Goal: Use online tool/utility: Utilize a website feature to perform a specific function

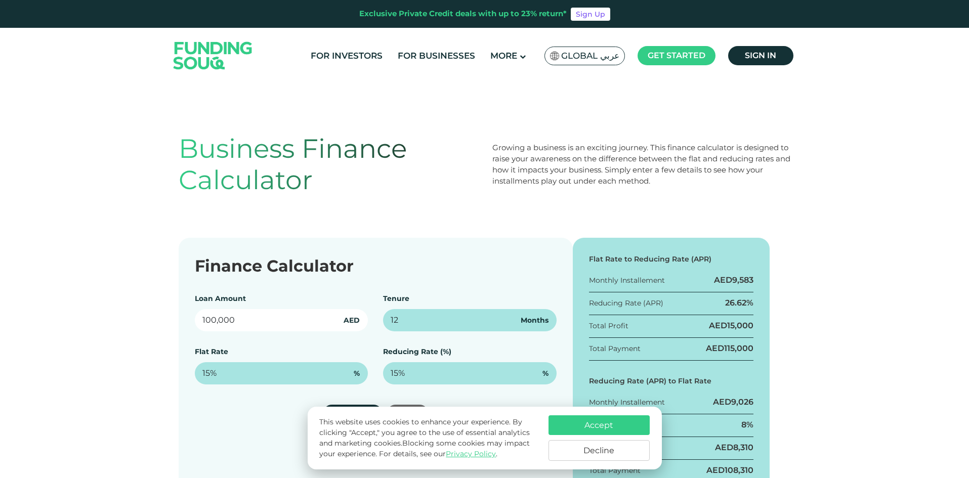
drag, startPoint x: 259, startPoint y: 323, endPoint x: 188, endPoint y: 336, distance: 72.1
click at [188, 336] on div "Finance Calculator Loan Amount 100,000 AED Tenure 12 Months Flat Rate 15% % Red…" at bounding box center [376, 371] width 394 height 266
type input "300,000"
drag, startPoint x: 417, startPoint y: 335, endPoint x: 391, endPoint y: 333, distance: 26.4
click at [390, 333] on div "Loan Amount 300,000 AED Tenure 12 Months Flat Rate 15% % Reducing Rate (%) 15% %" at bounding box center [376, 338] width 362 height 91
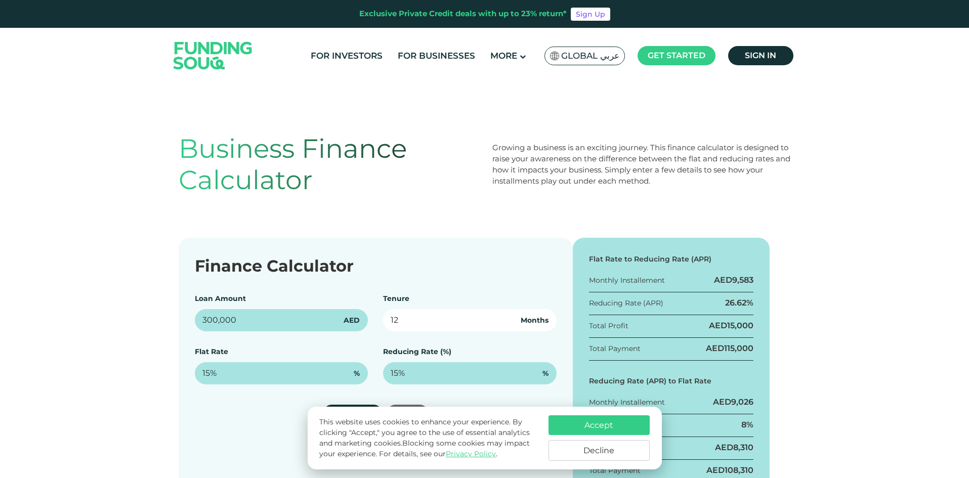
click at [401, 325] on input "12" at bounding box center [469, 320] width 173 height 22
type input "1"
type input "48"
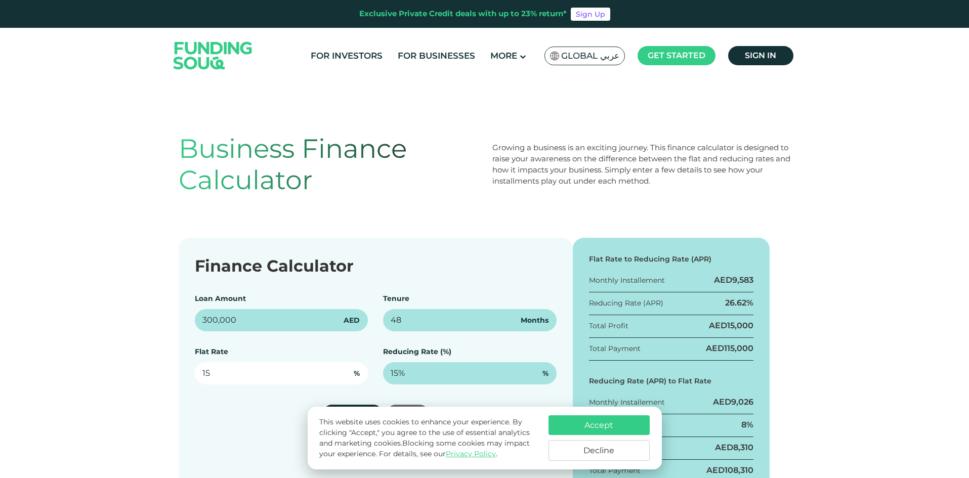
click at [273, 380] on input "15" at bounding box center [281, 373] width 173 height 22
type input "1"
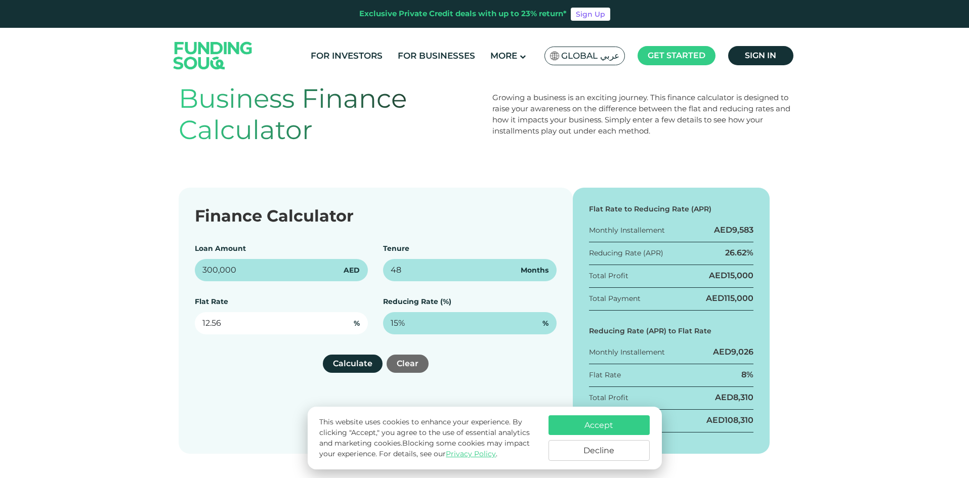
scroll to position [51, 0]
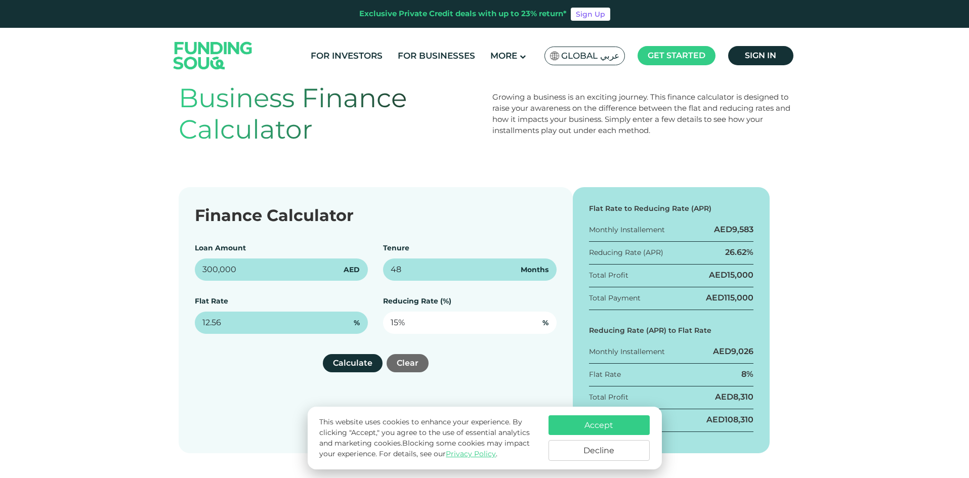
type input "12.56%"
drag, startPoint x: 439, startPoint y: 324, endPoint x: 401, endPoint y: 324, distance: 37.9
click at [401, 324] on input "15" at bounding box center [469, 323] width 173 height 22
type input "1"
click at [354, 360] on button "Calculate" at bounding box center [353, 363] width 60 height 18
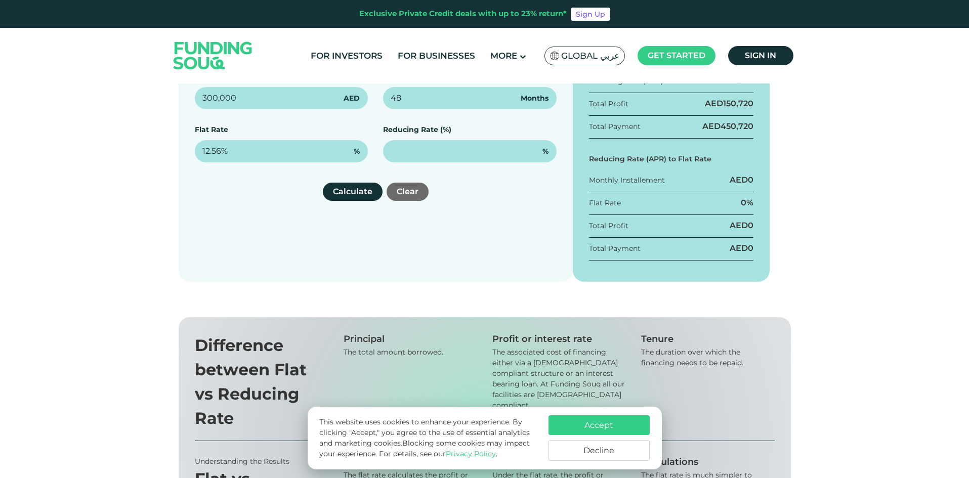
scroll to position [152, 0]
